Goal: Download file/media

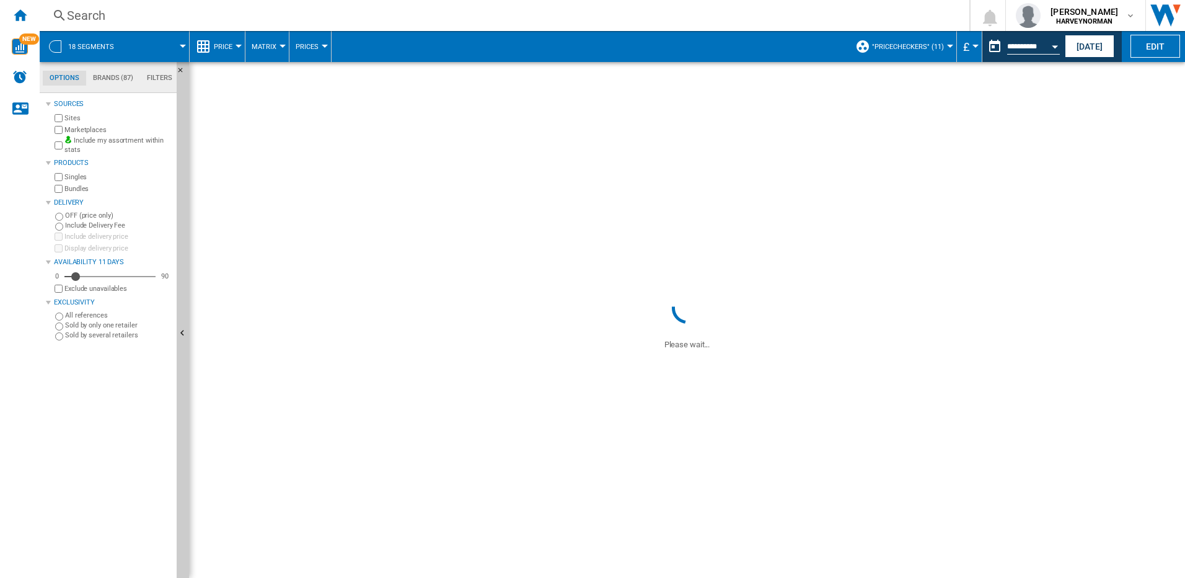
click at [835, 475] on span at bounding box center [687, 463] width 996 height 227
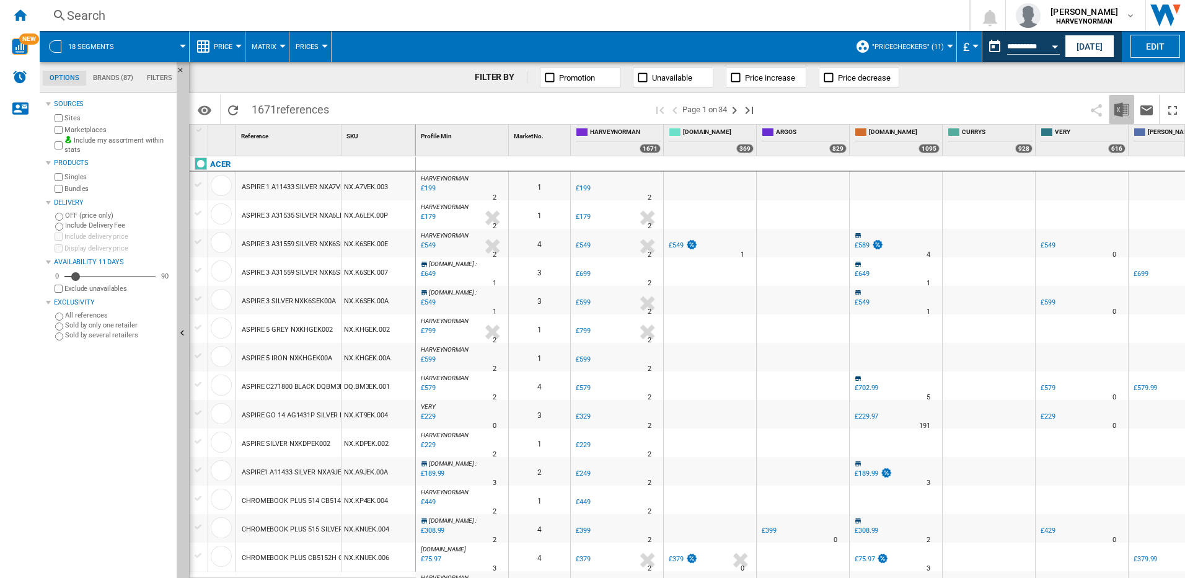
click at [1123, 108] on img "Download in Excel" at bounding box center [1121, 109] width 15 height 15
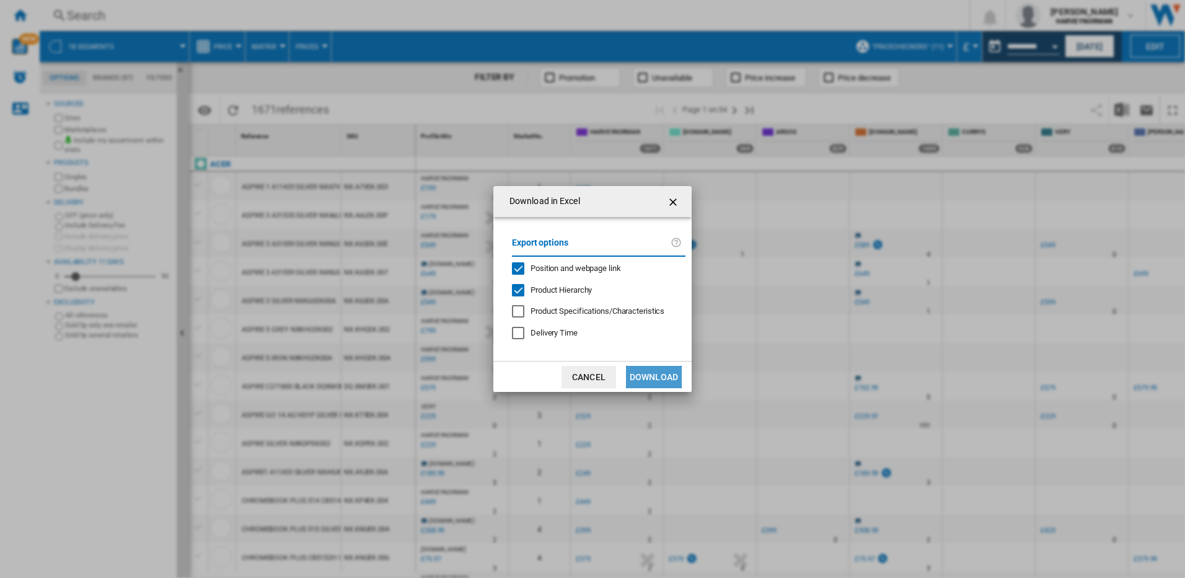
click at [646, 371] on button "Download" at bounding box center [654, 377] width 56 height 22
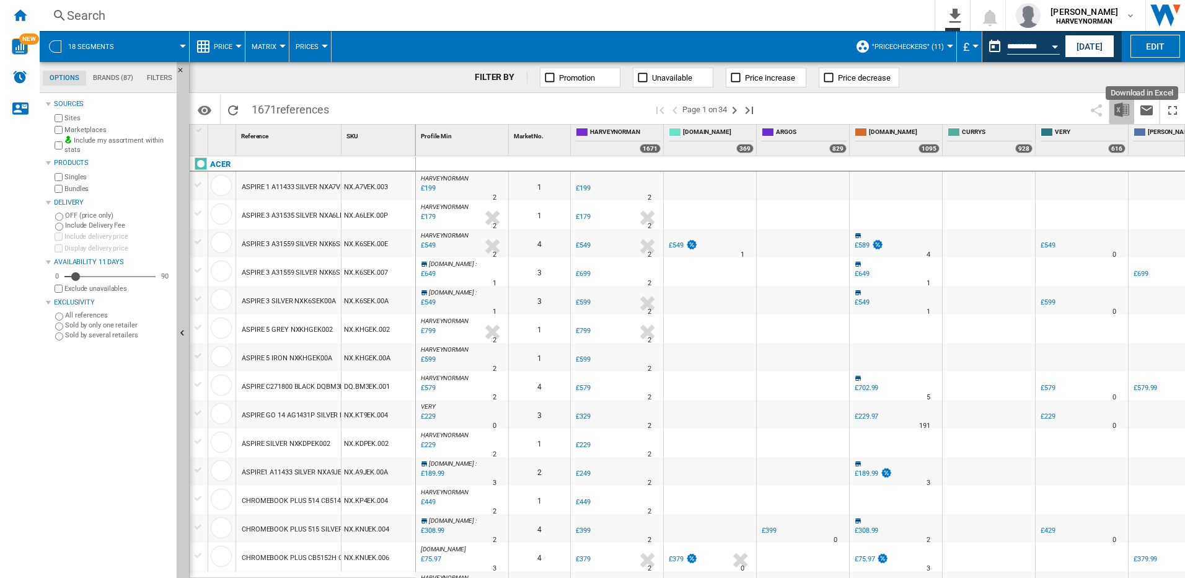
click at [1114, 110] on img "Download in Excel" at bounding box center [1121, 109] width 15 height 15
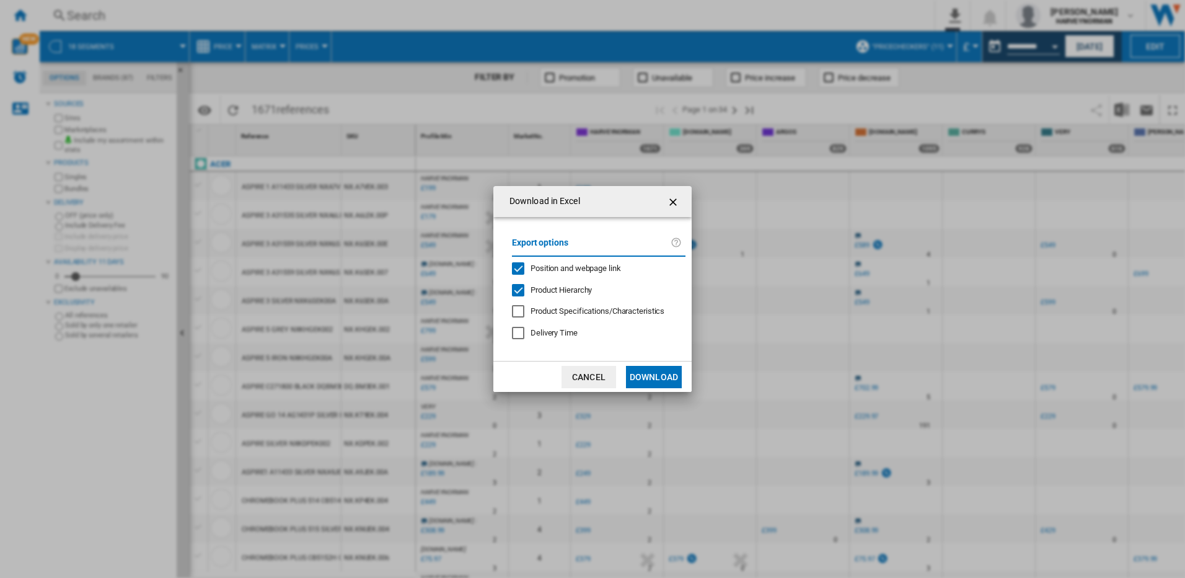
click at [648, 367] on button "Download" at bounding box center [654, 377] width 56 height 22
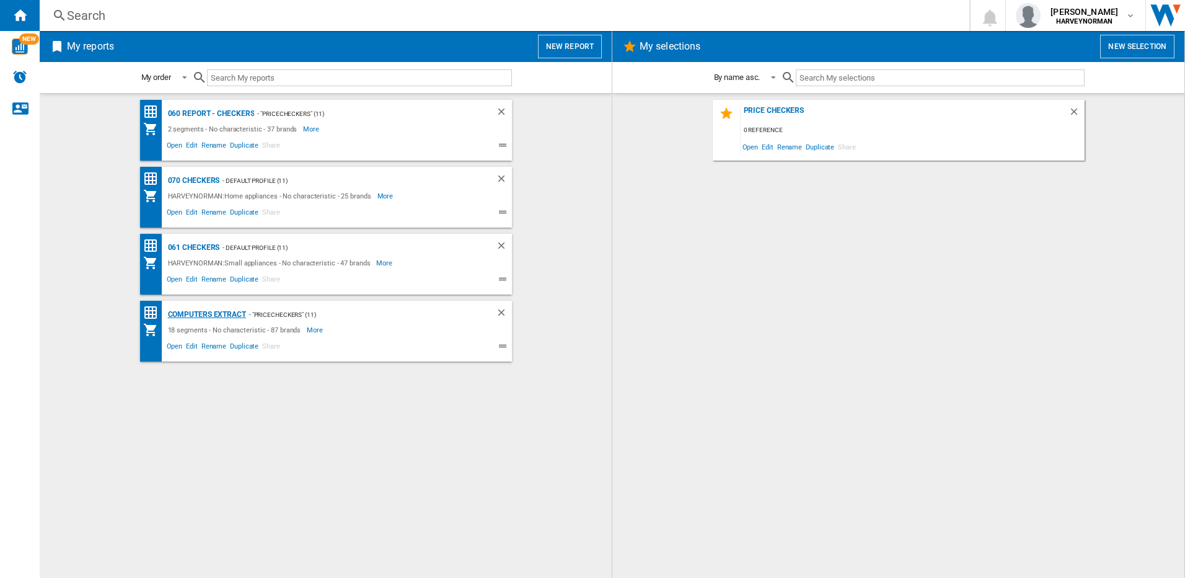
click at [217, 316] on div "Computers extract" at bounding box center [205, 314] width 81 height 15
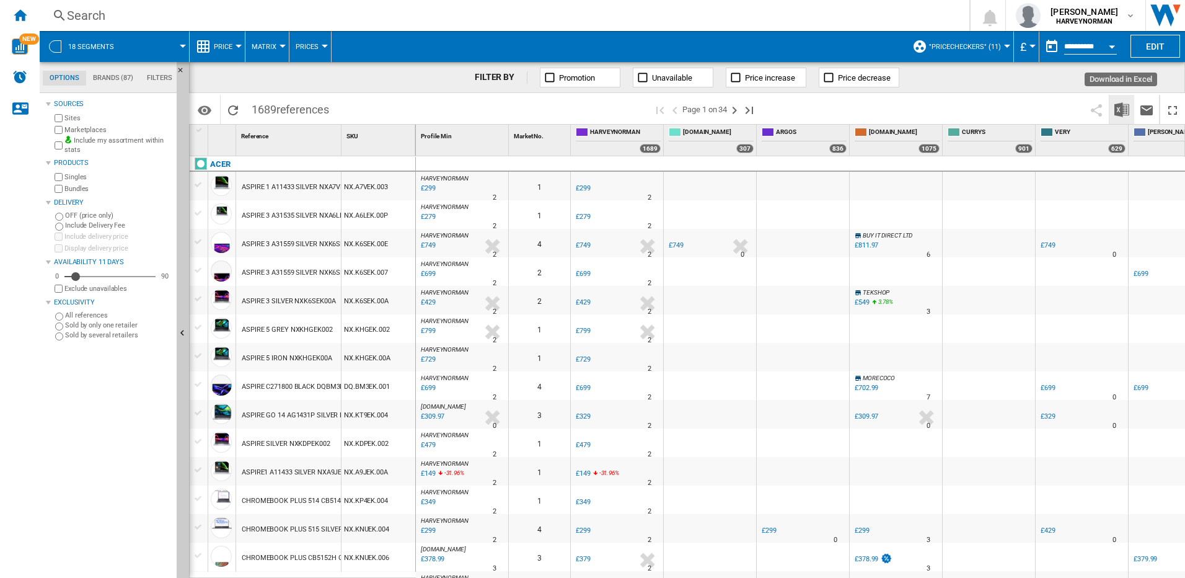
click at [1121, 106] on img "Download in Excel" at bounding box center [1121, 109] width 15 height 15
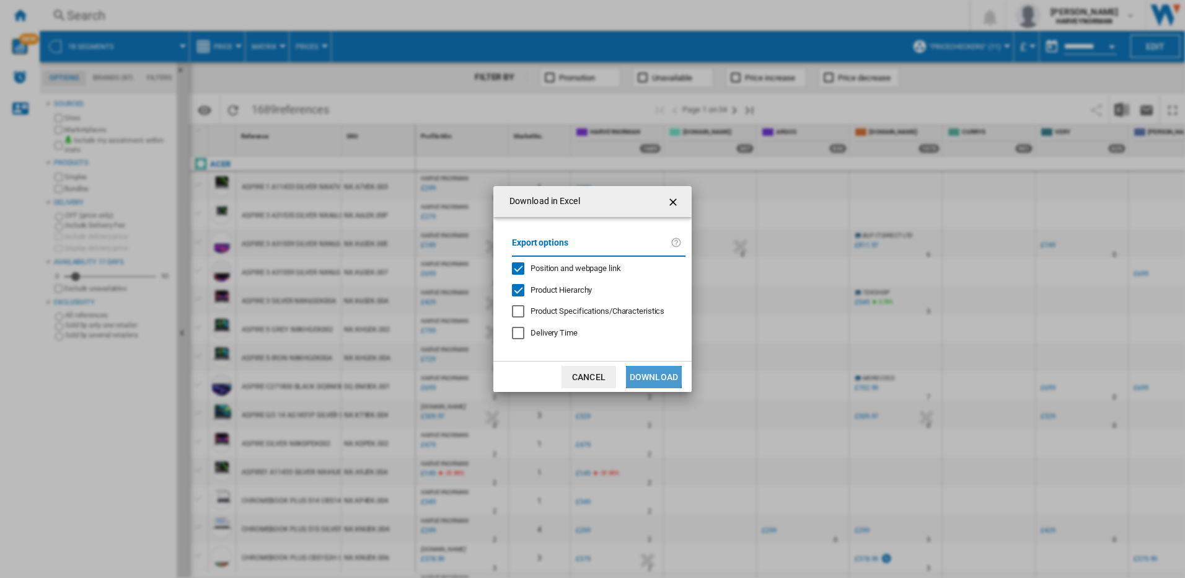
click at [645, 376] on button "Download" at bounding box center [654, 377] width 56 height 22
